Goal: Information Seeking & Learning: Learn about a topic

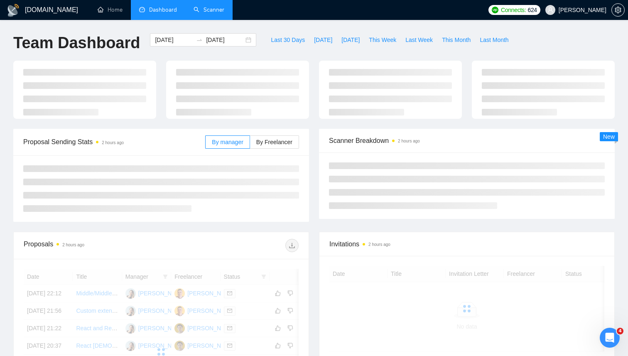
click at [204, 11] on link "Scanner" at bounding box center [209, 9] width 31 height 7
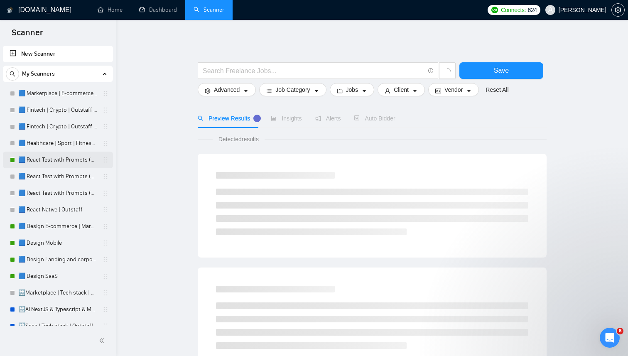
click at [61, 165] on link "🟦 React Test with Prompts (Max)" at bounding box center [57, 160] width 79 height 17
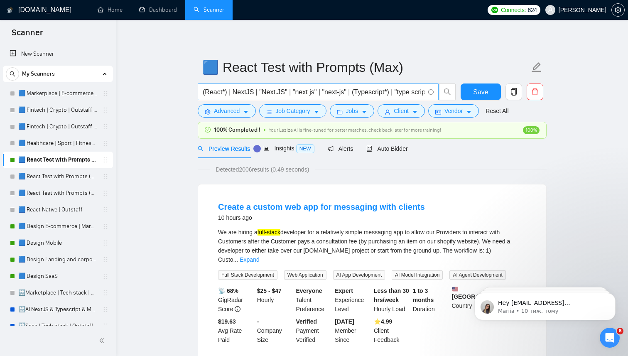
click at [309, 94] on input "(React*) | NextJS | "Next.JS" | "next js" | "next-js" | (Typescript*) | "type s…" at bounding box center [314, 92] width 222 height 10
click at [441, 112] on icon "idcard" at bounding box center [439, 112] width 6 height 5
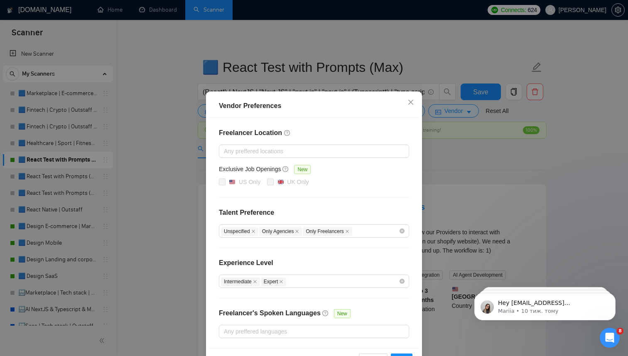
scroll to position [28, 0]
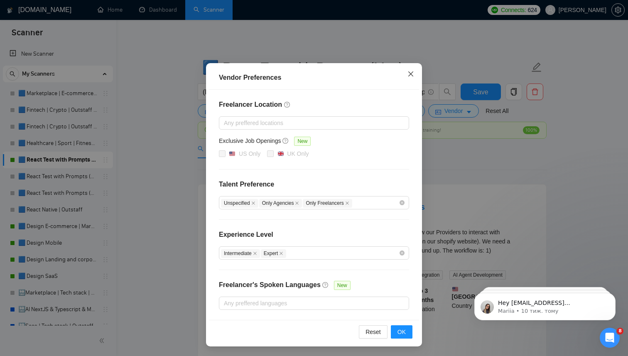
click at [409, 76] on icon "close" at bounding box center [411, 73] width 5 height 5
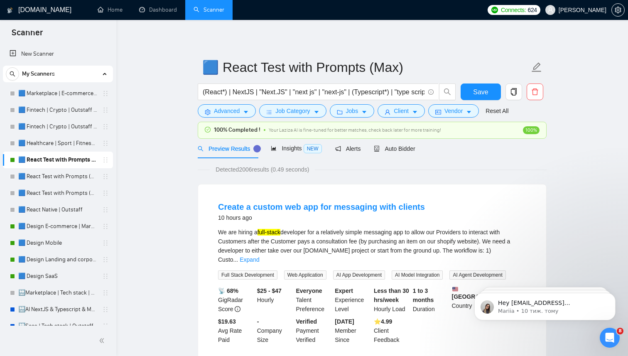
scroll to position [0, 0]
click at [408, 111] on span "Client" at bounding box center [401, 110] width 15 height 9
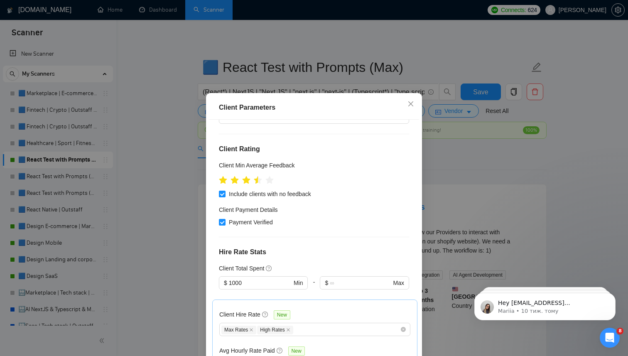
scroll to position [302, 0]
click at [411, 102] on icon "close" at bounding box center [411, 104] width 7 height 7
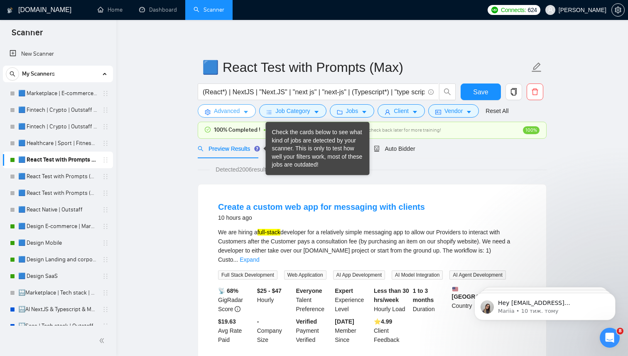
click at [246, 116] on button "Advanced" at bounding box center [227, 110] width 58 height 13
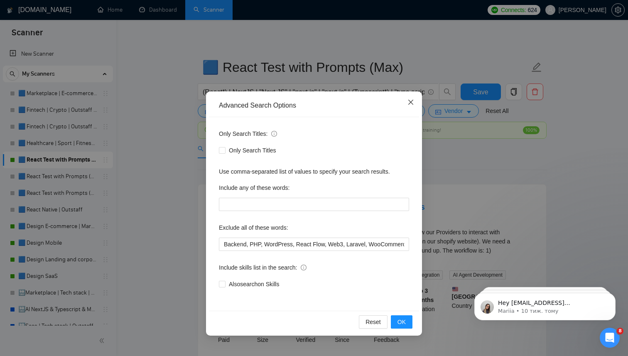
click at [413, 102] on icon "close" at bounding box center [411, 102] width 7 height 7
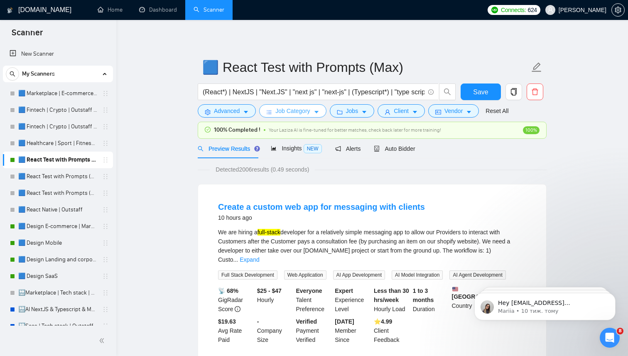
click at [288, 109] on span "Job Category" at bounding box center [293, 110] width 34 height 9
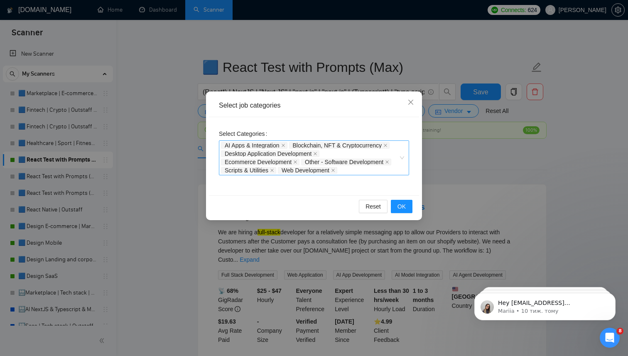
click at [363, 172] on div "AI Apps & Integration Blockchain, NFT & Cryptocurrency Desktop Application Deve…" at bounding box center [310, 157] width 178 height 33
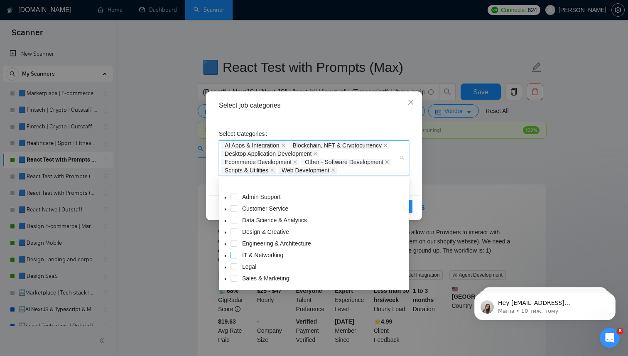
scroll to position [33, 0]
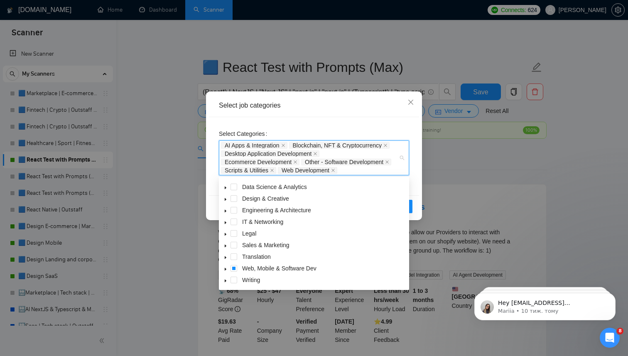
click at [227, 269] on icon "caret-down" at bounding box center [226, 269] width 4 height 4
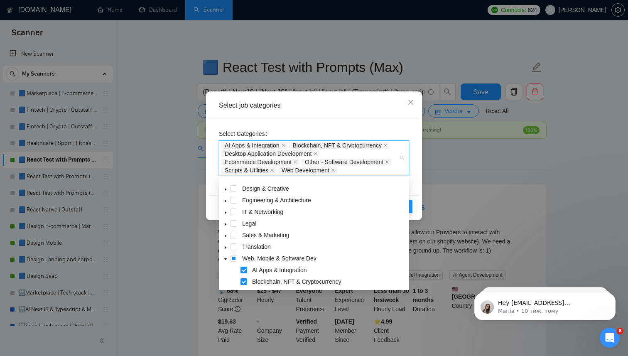
scroll to position [27, 0]
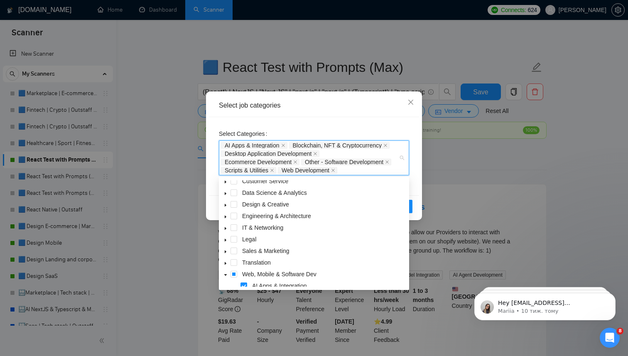
click at [225, 231] on icon "caret-down" at bounding box center [226, 229] width 4 height 4
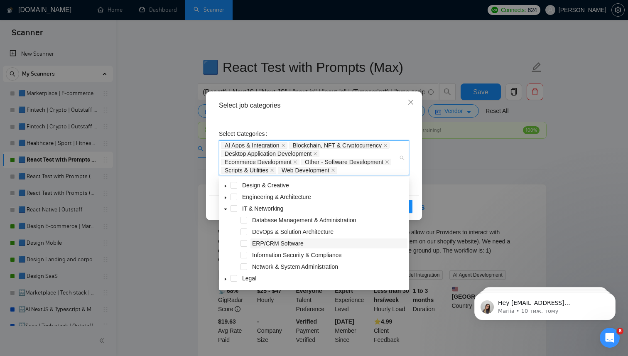
scroll to position [51, 0]
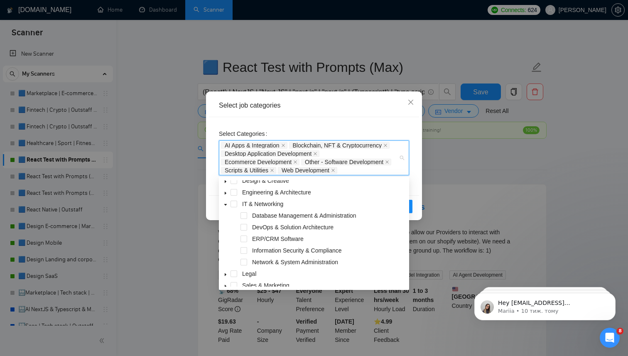
click at [227, 195] on icon "caret-down" at bounding box center [226, 193] width 4 height 4
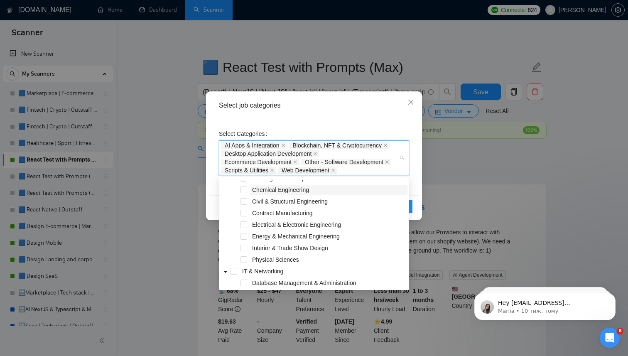
scroll to position [91, 0]
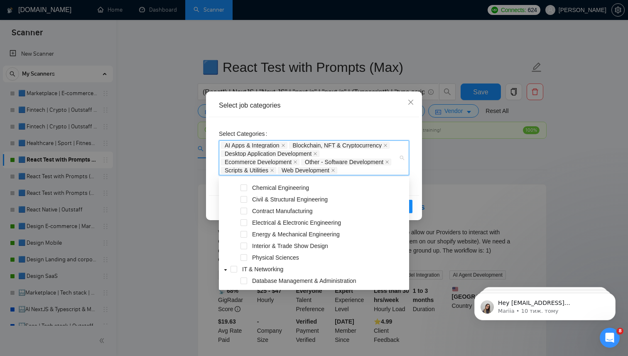
click at [408, 119] on div "Select Categories AI Apps & Integration Blockchain, NFT & Cryptocurrency Deskto…" at bounding box center [314, 156] width 210 height 78
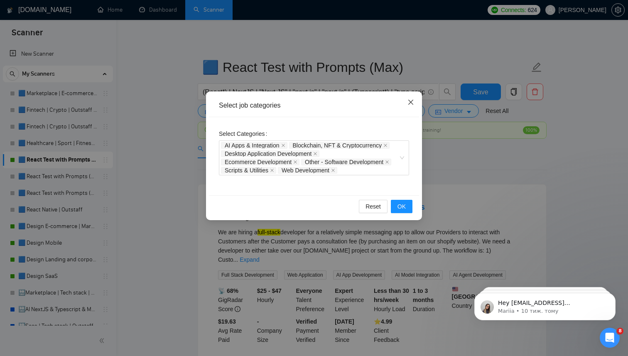
click at [414, 101] on icon "close" at bounding box center [411, 102] width 7 height 7
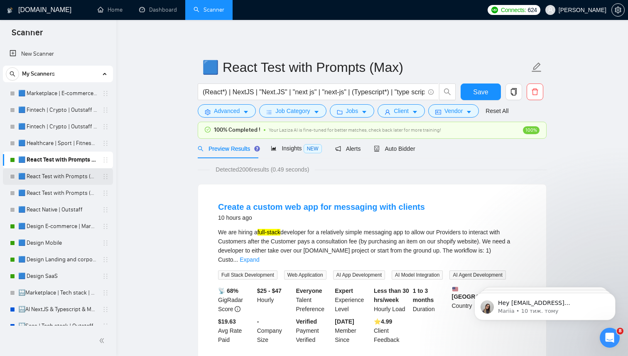
click at [72, 178] on link "🟦 React Test with Prompts (High)" at bounding box center [57, 176] width 79 height 17
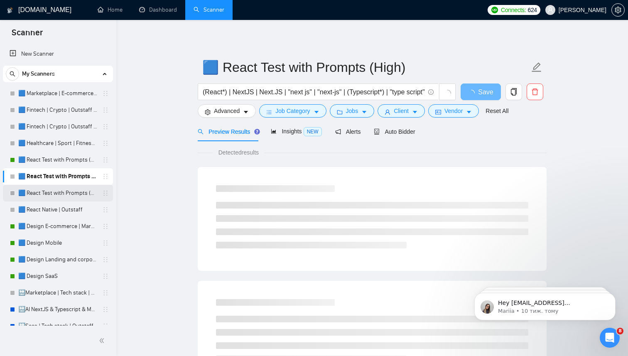
click at [81, 193] on link "🟦 React Test with Prompts (Mid Rates)" at bounding box center [57, 193] width 79 height 17
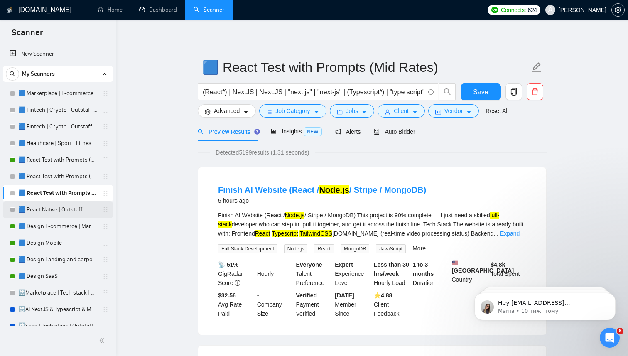
click at [71, 206] on link "🟦 React Native | Outstaff" at bounding box center [57, 210] width 79 height 17
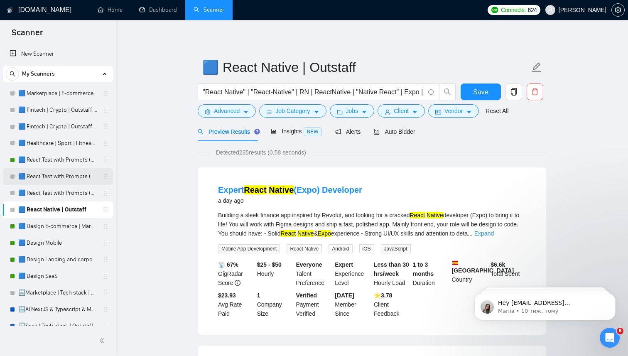
click at [63, 177] on link "🟦 React Test with Prompts (High)" at bounding box center [57, 176] width 79 height 17
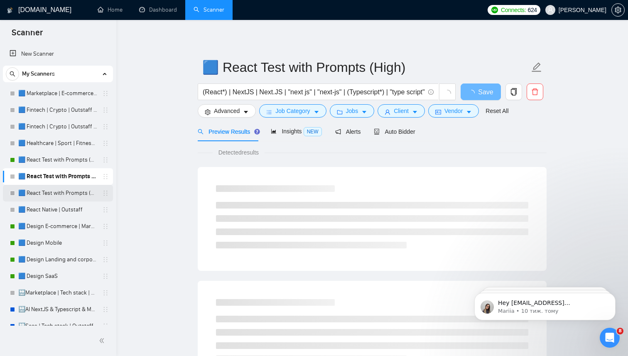
click at [72, 195] on link "🟦 React Test with Prompts (Mid Rates)" at bounding box center [57, 193] width 79 height 17
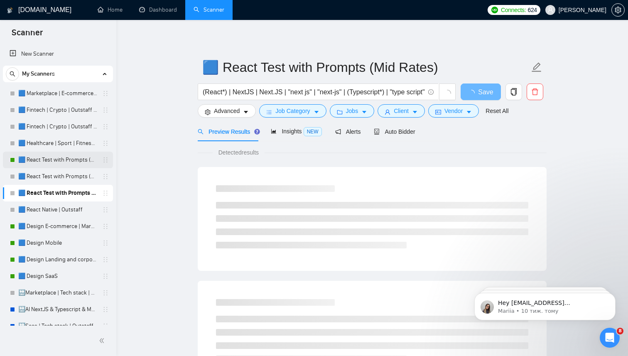
click at [63, 160] on link "🟦 React Test with Prompts (Max)" at bounding box center [57, 160] width 79 height 17
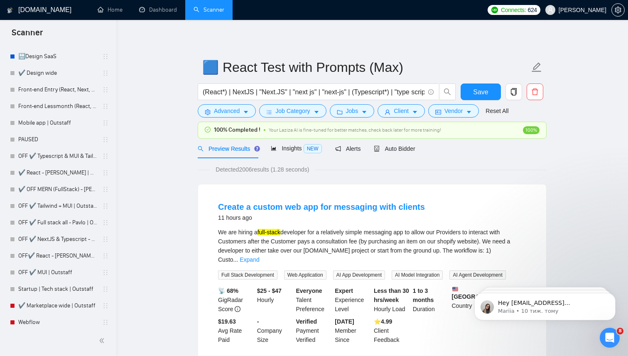
scroll to position [387, 0]
click at [57, 223] on link "OFF ✔️ Full stack all - Pavlo | Outstaff" at bounding box center [57, 222] width 79 height 17
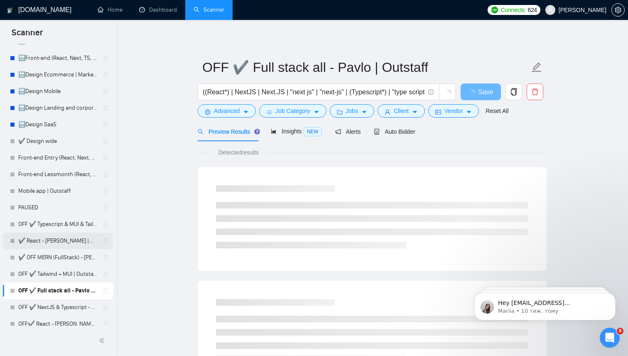
scroll to position [317, 0]
click at [60, 164] on link "Front-end Entry (React, Next, TS, UI libr) | Outstaff" at bounding box center [57, 158] width 79 height 17
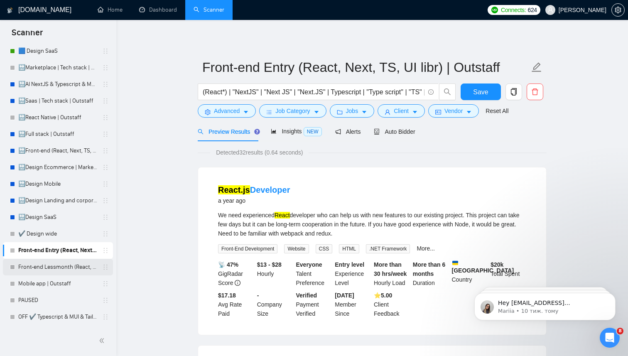
scroll to position [223, 0]
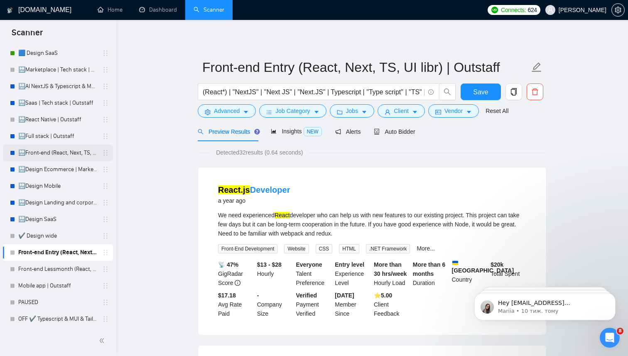
click at [52, 158] on link "🔛Front-end (React, Next, TS, UI libr) | Outstaff" at bounding box center [57, 153] width 79 height 17
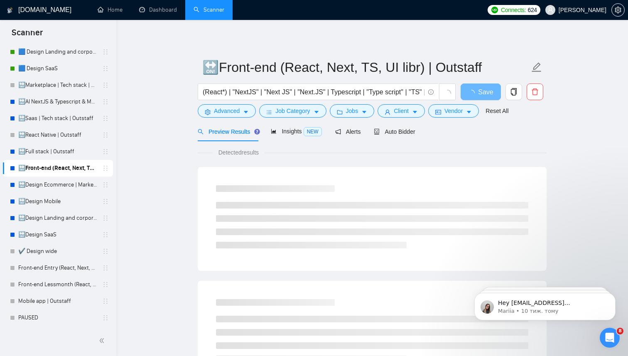
scroll to position [180, 0]
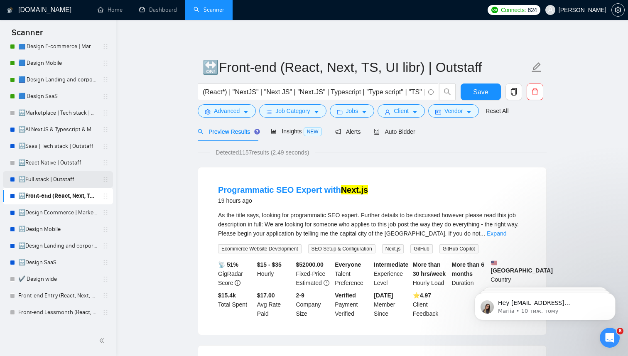
click at [48, 179] on link "🔛Full stack | Outstaff" at bounding box center [57, 179] width 79 height 17
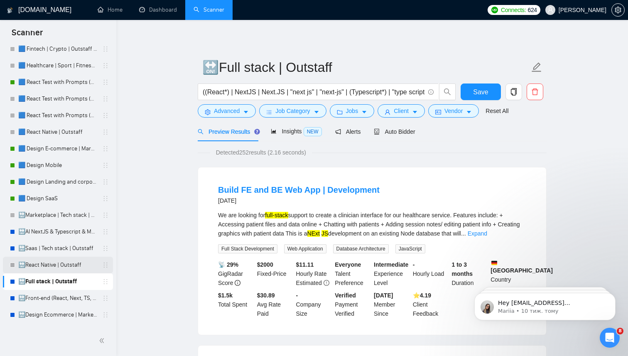
scroll to position [71, 0]
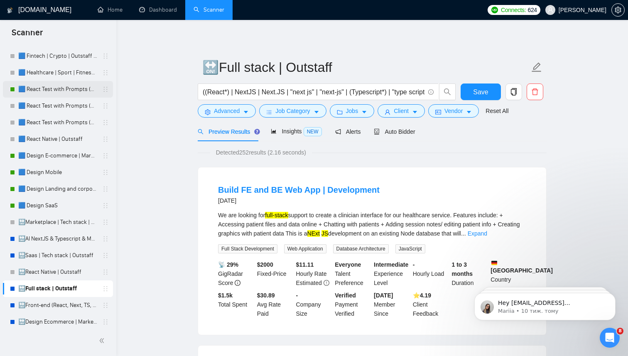
click at [70, 86] on link "🟦 React Test with Prompts (Max)" at bounding box center [57, 89] width 79 height 17
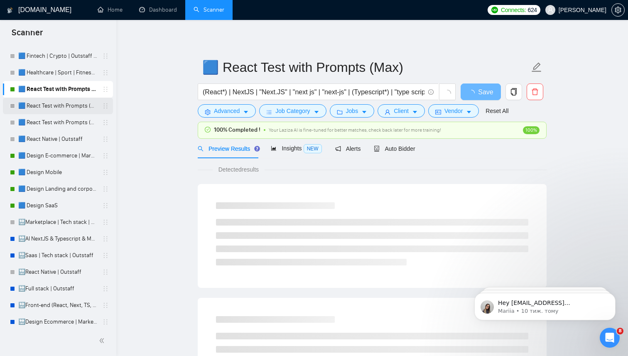
click at [67, 106] on link "🟦 React Test with Prompts (High)" at bounding box center [57, 106] width 79 height 17
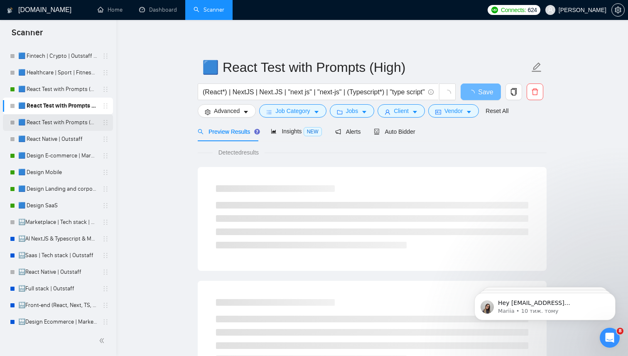
click at [66, 128] on link "🟦 React Test with Prompts (Mid Rates)" at bounding box center [57, 122] width 79 height 17
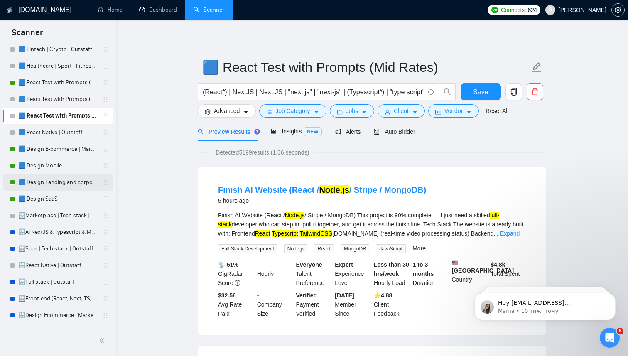
scroll to position [75, 0]
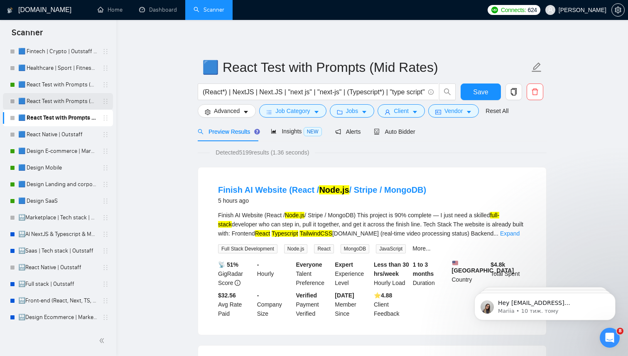
click at [79, 107] on link "🟦 React Test with Prompts (High)" at bounding box center [57, 101] width 79 height 17
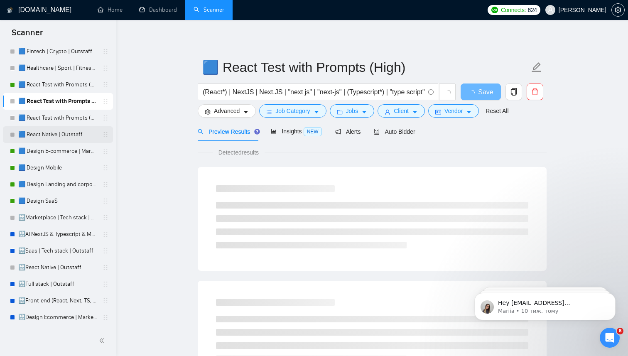
click at [76, 134] on link "🟦 React Native | Outstaff" at bounding box center [57, 134] width 79 height 17
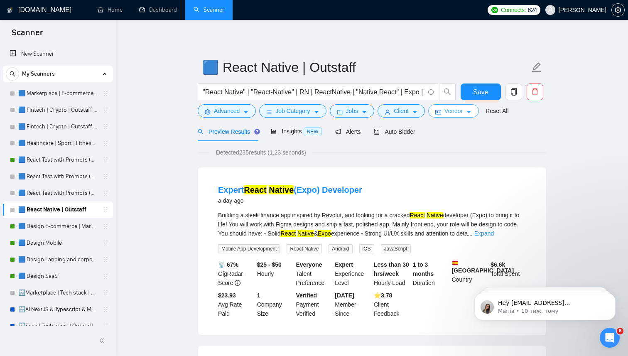
click at [456, 112] on span "Vendor" at bounding box center [454, 110] width 18 height 9
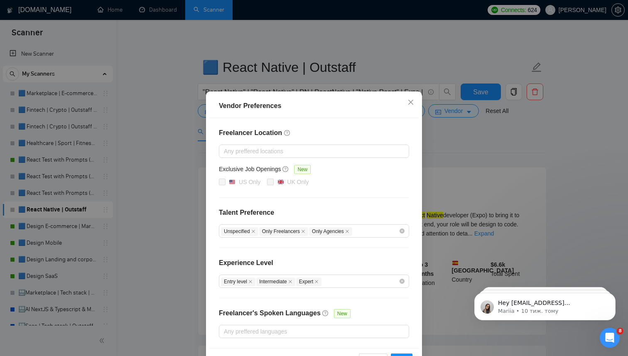
click at [489, 173] on div "Vendor Preferences Freelancer Location Any preffered locations Exclusive Job Op…" at bounding box center [314, 178] width 628 height 356
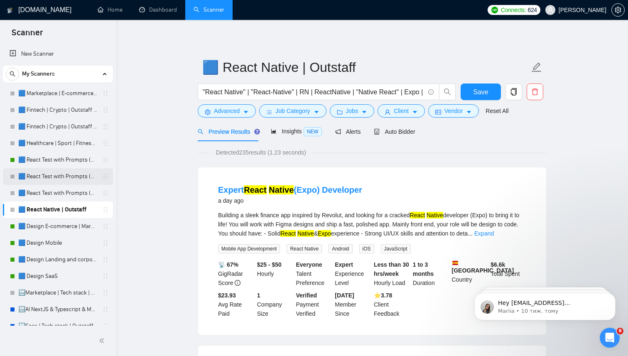
click at [59, 174] on link "🟦 React Test with Prompts (High)" at bounding box center [57, 176] width 79 height 17
